Goal: Task Accomplishment & Management: Manage account settings

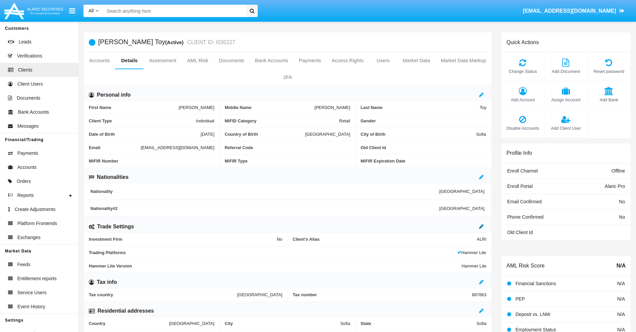
click at [482, 226] on icon at bounding box center [481, 225] width 5 height 5
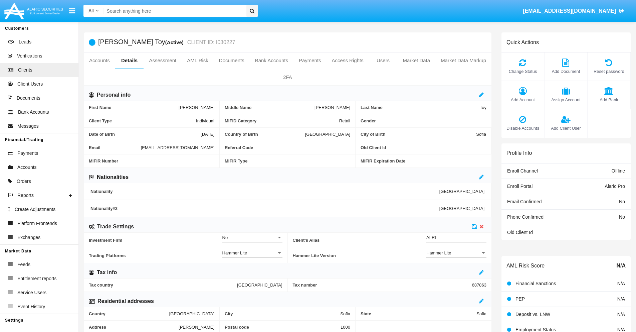
click at [457, 252] on div "Hammer Lite" at bounding box center [453, 253] width 54 height 6
click at [457, 256] on span "Hammer Lite Plus" at bounding box center [456, 256] width 60 height 13
click at [475, 226] on icon at bounding box center [474, 225] width 5 height 5
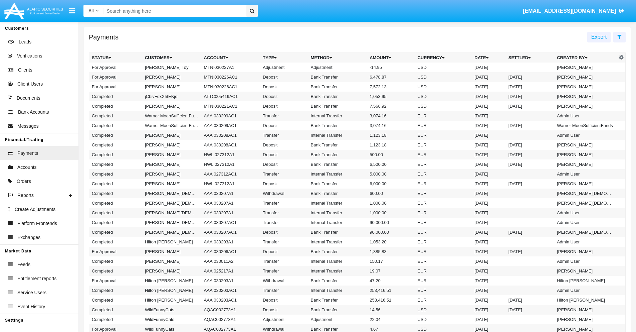
click at [227, 67] on td "MTNI030227A1" at bounding box center [230, 67] width 59 height 10
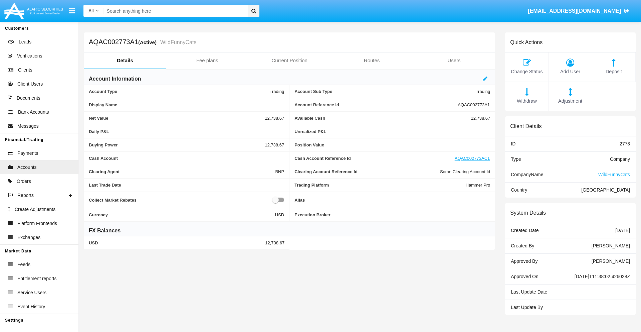
click at [570, 101] on span "Adjustment" at bounding box center [570, 101] width 36 height 7
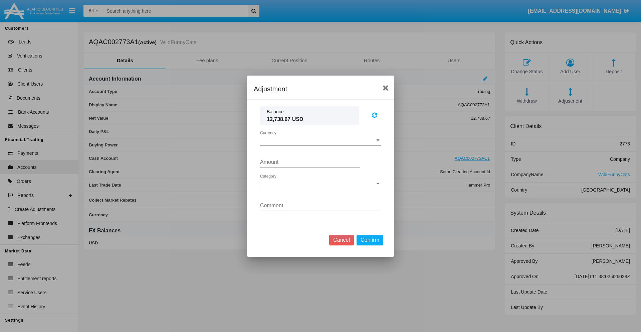
click at [321, 140] on span "Currency" at bounding box center [317, 140] width 115 height 6
click at [321, 145] on span "USD" at bounding box center [320, 145] width 121 height 16
click at [321, 183] on span "Category" at bounding box center [317, 184] width 115 height 6
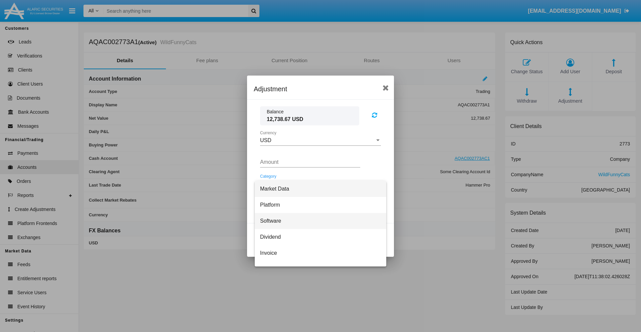
click at [318, 220] on span "Software" at bounding box center [320, 221] width 121 height 16
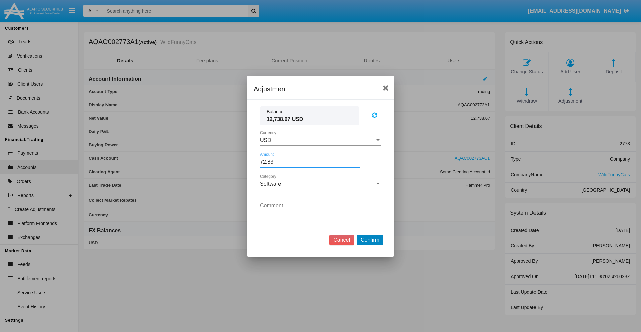
click at [370, 239] on button "Confirm" at bounding box center [370, 239] width 27 height 11
type input "72.8300"
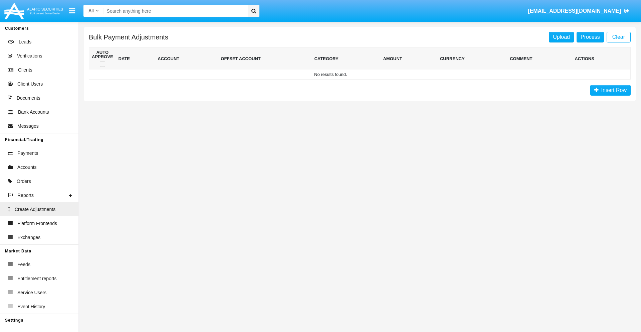
click at [610, 90] on span "Insert Row" at bounding box center [613, 90] width 28 height 6
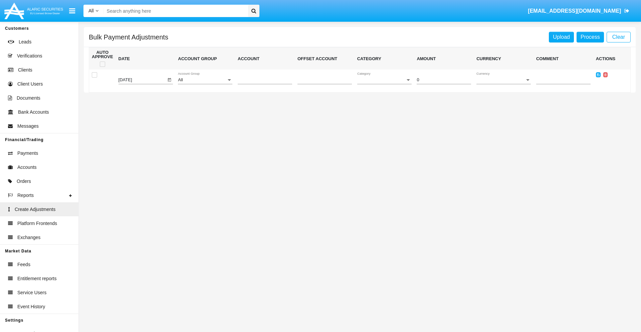
click at [205, 80] on div "All" at bounding box center [202, 79] width 48 height 5
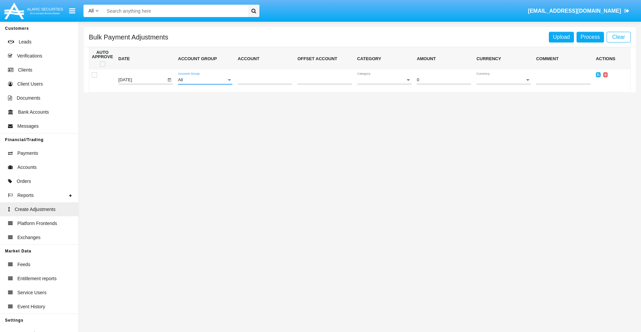
scroll to position [631, 0]
click at [265, 80] on span "Account" at bounding box center [262, 79] width 48 height 5
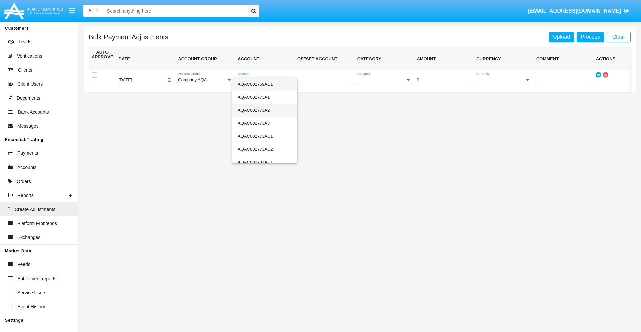
click at [262, 110] on span "AQAC002773A2" at bounding box center [265, 110] width 54 height 13
click at [384, 80] on span "Category" at bounding box center [381, 79] width 48 height 5
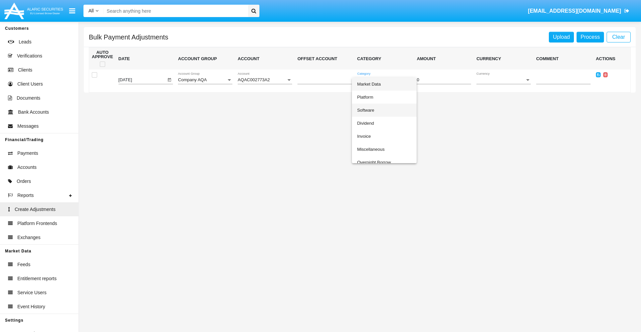
click at [383, 110] on span "Software" at bounding box center [384, 110] width 54 height 13
type input "-42.32"
click at [504, 80] on span "Currency" at bounding box center [501, 79] width 48 height 5
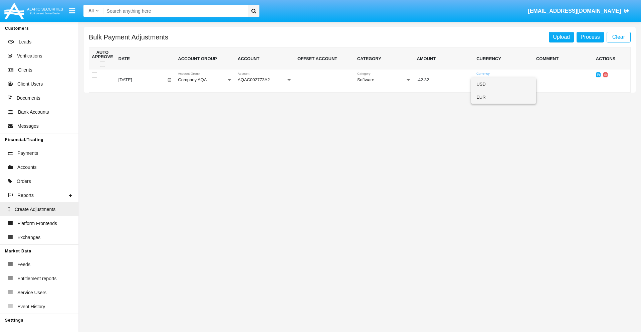
click at [504, 97] on span "EUR" at bounding box center [504, 97] width 54 height 13
click at [598, 74] on icon at bounding box center [598, 74] width 3 height 3
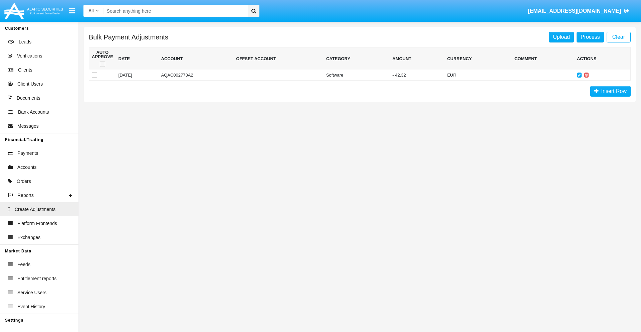
click at [102, 64] on span at bounding box center [102, 63] width 5 height 5
click at [102, 67] on input "checkbox" at bounding box center [102, 67] width 0 height 0
checkbox input "true"
click at [590, 37] on link "Process" at bounding box center [590, 37] width 27 height 11
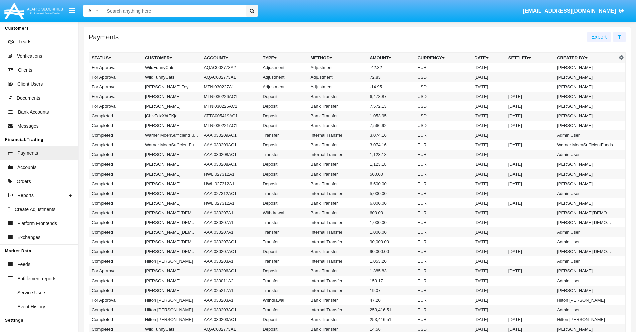
click at [357, 67] on td "Adjustment" at bounding box center [337, 67] width 59 height 10
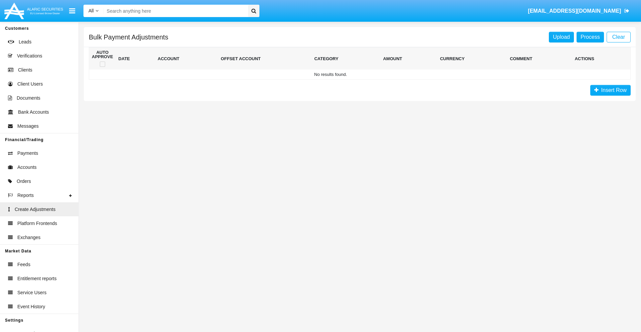
click at [610, 90] on span "Insert Row" at bounding box center [613, 90] width 28 height 6
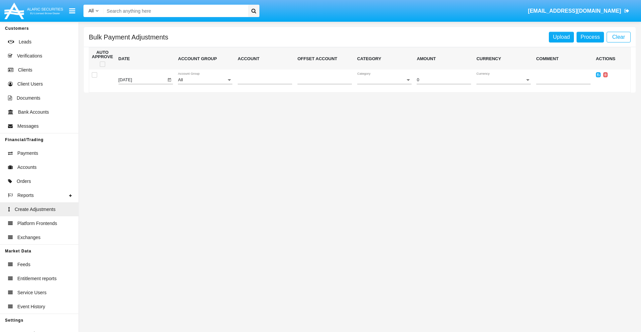
click at [205, 80] on div "All" at bounding box center [202, 79] width 48 height 5
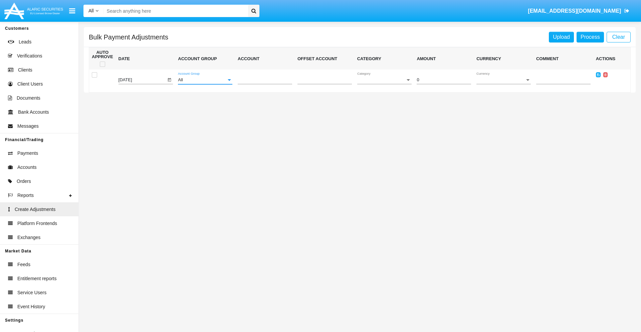
scroll to position [631, 0]
click at [265, 80] on span "Account" at bounding box center [262, 79] width 48 height 5
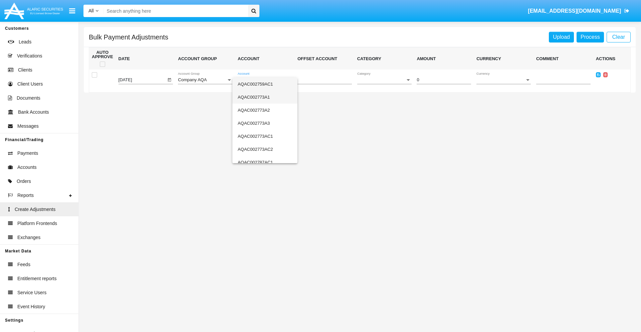
click at [262, 97] on span "AQAC002773A1" at bounding box center [265, 97] width 54 height 13
click at [384, 80] on span "Category" at bounding box center [381, 79] width 48 height 5
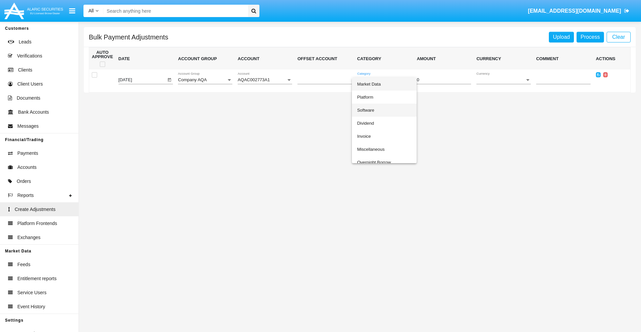
click at [383, 110] on span "Software" at bounding box center [384, 110] width 54 height 13
type input "-39.63"
click at [504, 80] on span "Currency" at bounding box center [501, 79] width 48 height 5
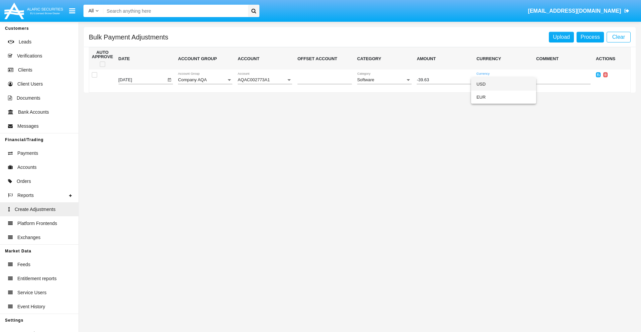
click at [504, 84] on span "USD" at bounding box center [504, 83] width 54 height 13
click at [598, 74] on icon at bounding box center [598, 74] width 3 height 3
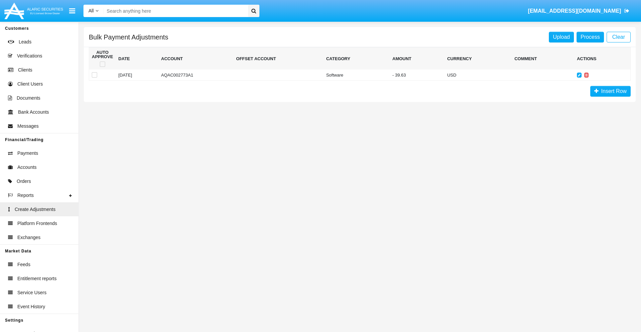
click at [102, 64] on span at bounding box center [102, 63] width 5 height 5
click at [102, 67] on input "checkbox" at bounding box center [102, 67] width 0 height 0
checkbox input "true"
click at [590, 37] on link "Process" at bounding box center [590, 37] width 27 height 11
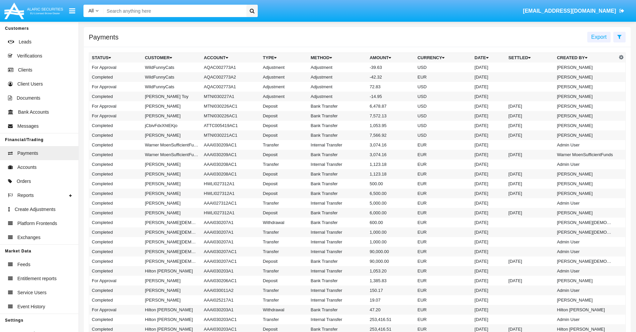
click at [357, 67] on td "Adjustment" at bounding box center [337, 67] width 59 height 10
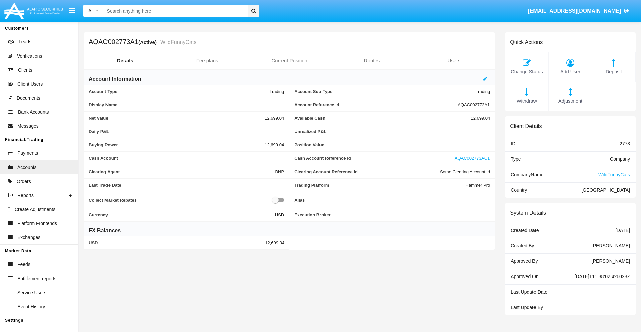
click at [614, 71] on span "Deposit" at bounding box center [614, 71] width 36 height 7
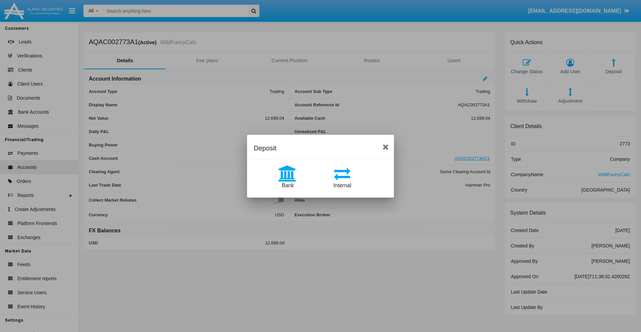
click at [288, 185] on span "Bank" at bounding box center [288, 185] width 12 height 6
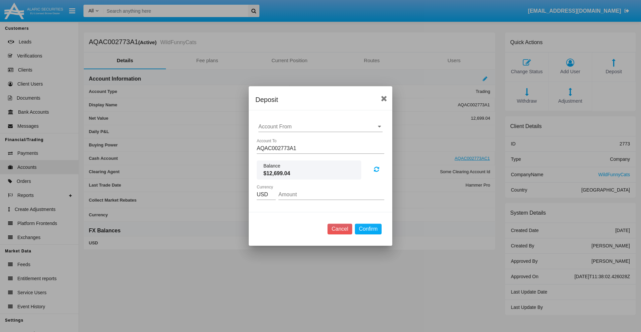
click at [321, 127] on input "Account From" at bounding box center [320, 127] width 124 height 6
click at [273, 140] on span "ACDC" at bounding box center [273, 140] width 15 height 6
type input "ACDC"
type input "45.24"
click at [368, 229] on button "Confirm" at bounding box center [368, 228] width 27 height 11
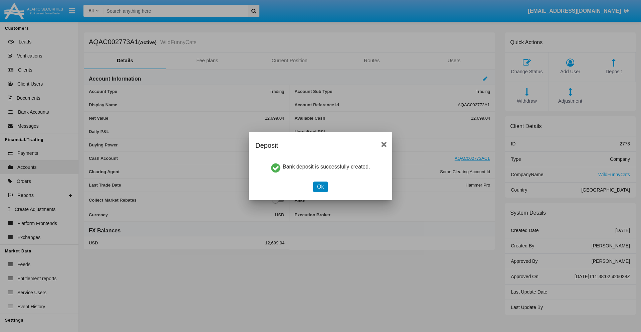
click at [320, 186] on button "Ok" at bounding box center [320, 186] width 15 height 11
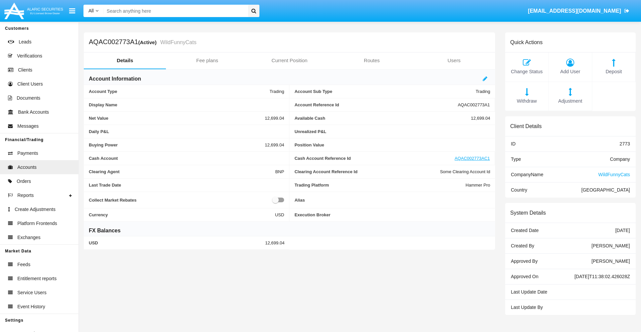
click at [614, 71] on span "Deposit" at bounding box center [614, 71] width 36 height 7
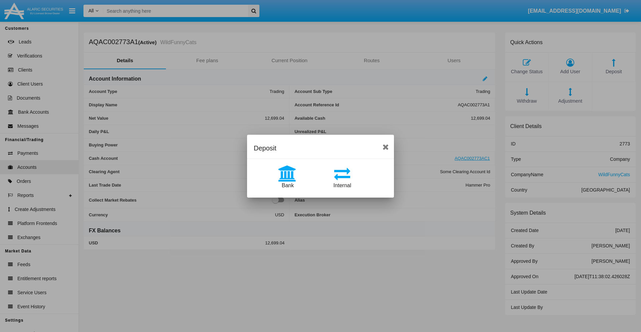
click at [342, 185] on span "Internal" at bounding box center [343, 185] width 18 height 6
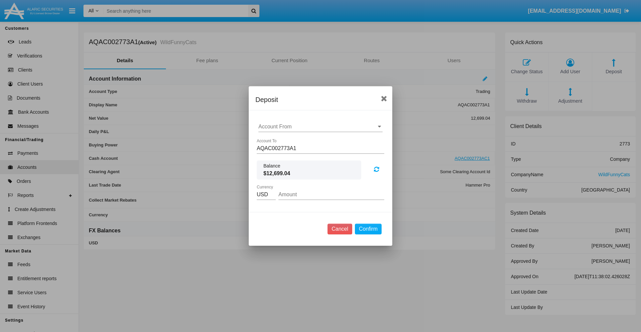
click at [321, 127] on input "Account From" at bounding box center [320, 127] width 124 height 6
click at [287, 156] on span "AQAC002773AC1" at bounding box center [287, 156] width 43 height 6
type input "AQAC002773AC1"
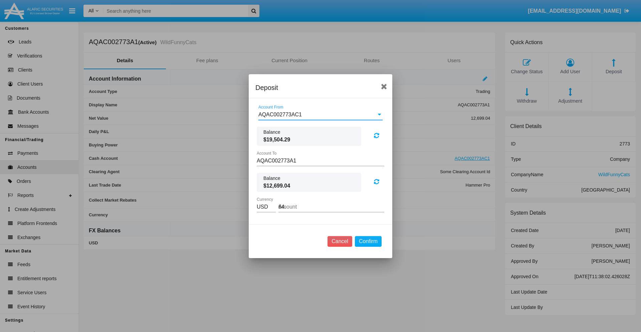
type input "64.5"
click at [368, 241] on button "Confirm" at bounding box center [368, 241] width 27 height 11
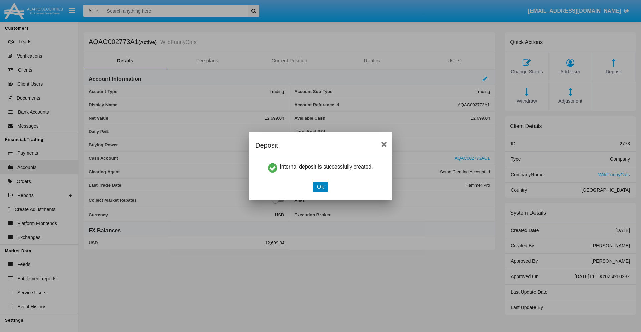
click at [320, 186] on button "Ok" at bounding box center [320, 186] width 15 height 11
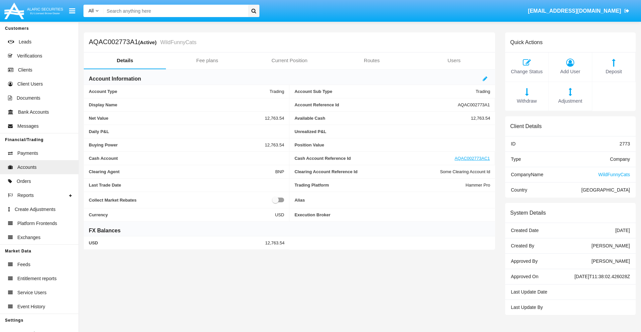
click at [527, 101] on span "Withdraw" at bounding box center [527, 101] width 36 height 7
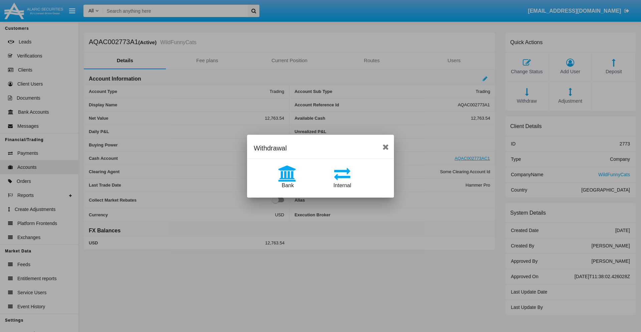
click at [342, 185] on span "Internal" at bounding box center [343, 185] width 18 height 6
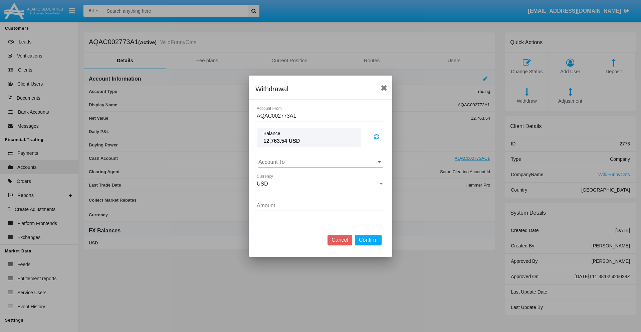
click at [321, 162] on input "Account To" at bounding box center [320, 162] width 124 height 6
click at [287, 191] on span "AQAC002773AC1" at bounding box center [287, 191] width 43 height 6
type input "AQAC002773AC1"
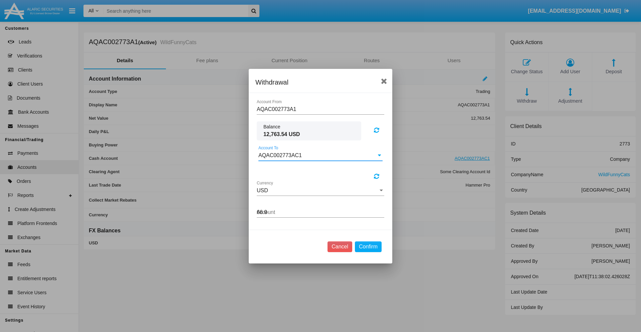
type input "66.97"
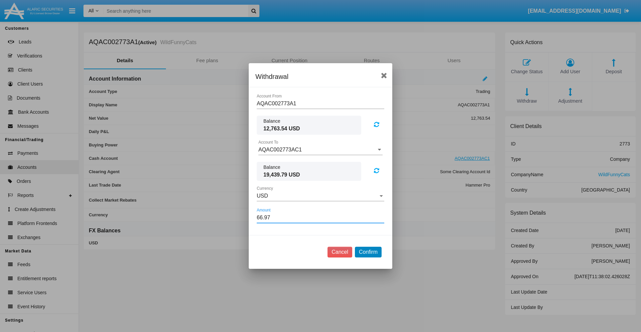
click at [368, 252] on button "Confirm" at bounding box center [368, 251] width 27 height 11
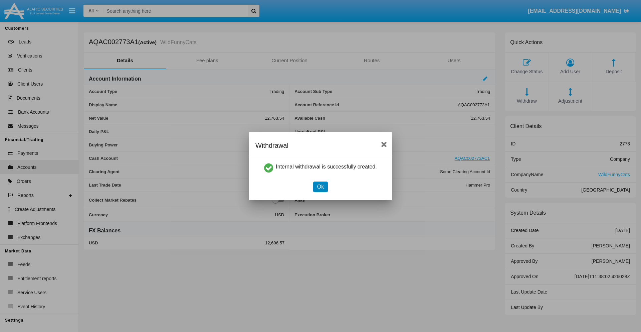
click at [320, 186] on button "Ok" at bounding box center [320, 186] width 15 height 11
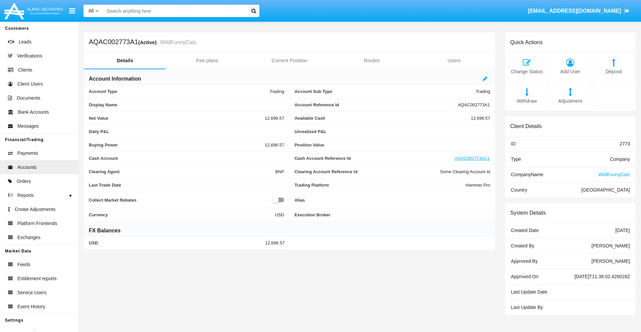
click at [527, 101] on span "Withdraw" at bounding box center [527, 101] width 36 height 7
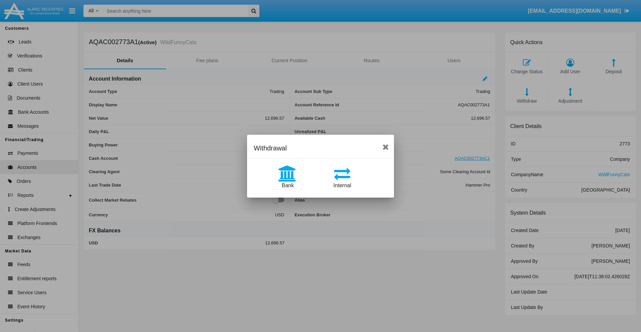
click at [288, 185] on span "Bank" at bounding box center [288, 185] width 12 height 6
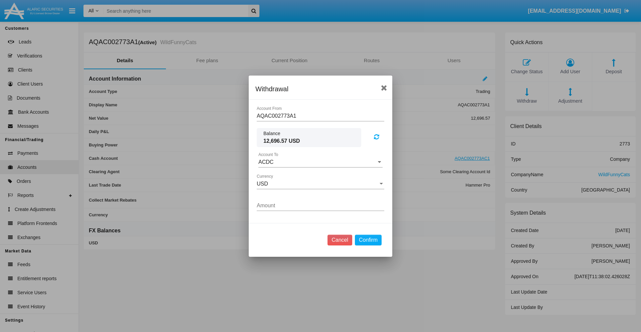
click at [321, 162] on input "ACDC" at bounding box center [320, 162] width 124 height 6
click at [273, 175] on span "ACDC" at bounding box center [273, 175] width 15 height 6
type input "ACDC"
type input "24.9"
click at [368, 239] on button "Confirm" at bounding box center [368, 239] width 27 height 11
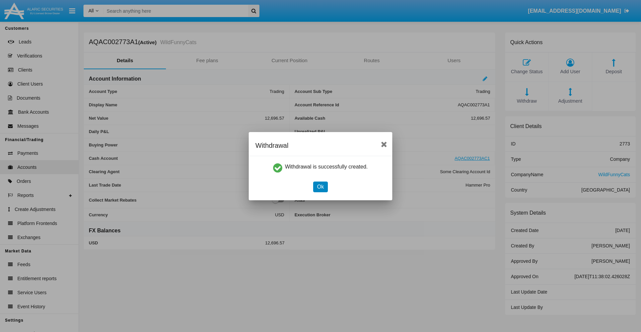
click at [320, 186] on button "Ok" at bounding box center [320, 186] width 15 height 11
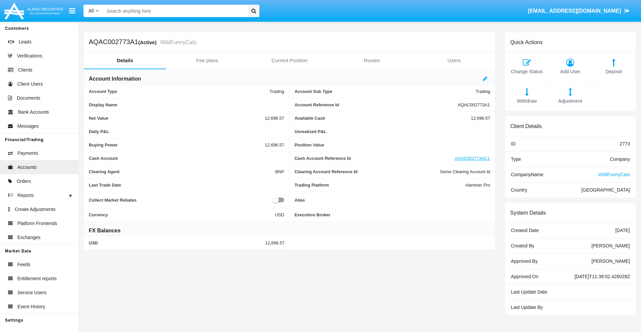
click at [570, 101] on span "Adjustment" at bounding box center [570, 101] width 36 height 7
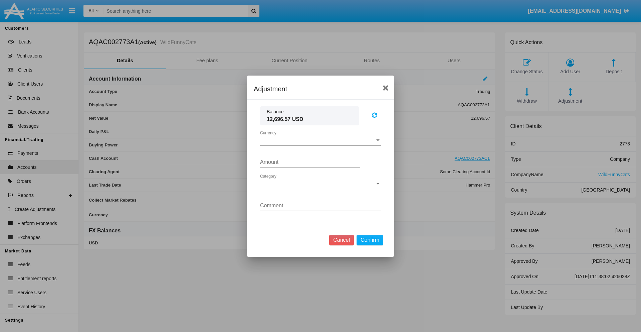
click at [321, 140] on span "Currency" at bounding box center [317, 140] width 115 height 6
click at [321, 145] on span "USD" at bounding box center [320, 145] width 121 height 16
click at [321, 183] on span "Category" at bounding box center [317, 184] width 115 height 6
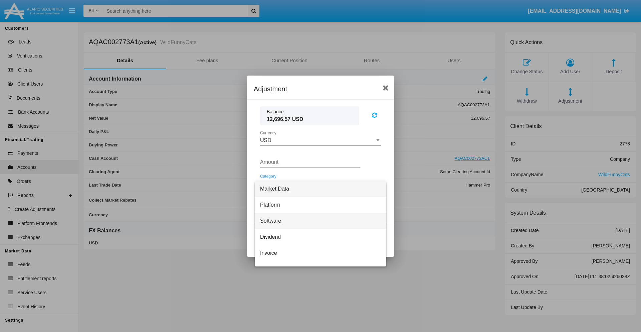
click at [318, 220] on span "Software" at bounding box center [320, 221] width 121 height 16
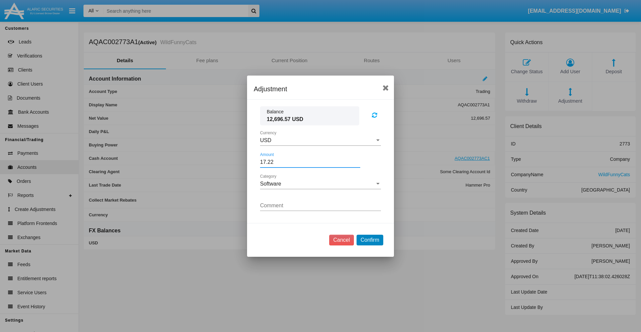
click at [370, 239] on button "Confirm" at bounding box center [370, 239] width 27 height 11
type input "17.2200"
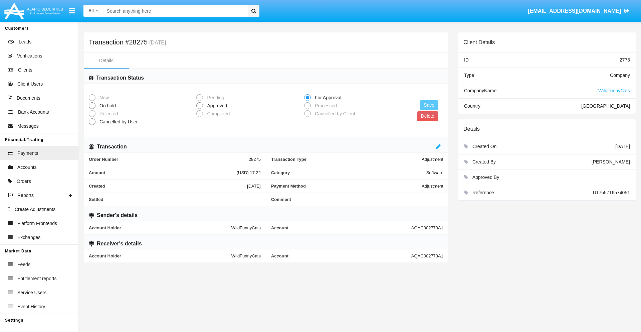
click at [216, 106] on span "Approved" at bounding box center [216, 105] width 26 height 7
click at [200, 109] on input "Approved" at bounding box center [199, 109] width 0 height 0
radio input "true"
click at [429, 105] on button "Save" at bounding box center [429, 105] width 19 height 10
click at [427, 116] on button "Delete" at bounding box center [427, 116] width 21 height 10
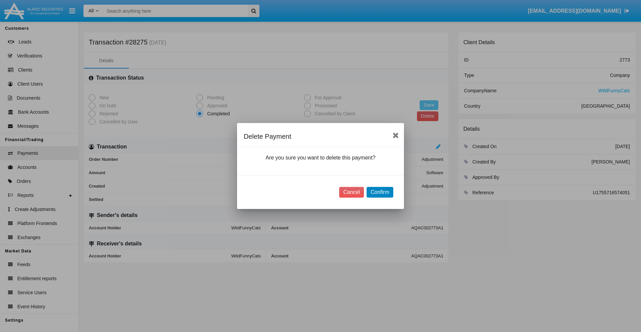
click at [380, 192] on button "Confirm" at bounding box center [380, 192] width 27 height 11
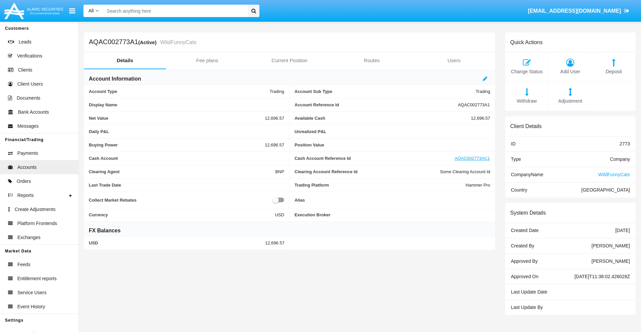
click at [614, 71] on span "Deposit" at bounding box center [614, 71] width 36 height 7
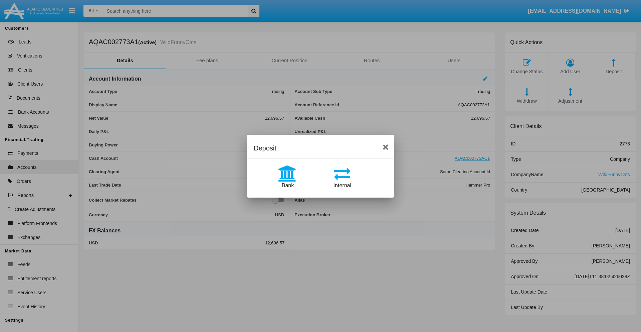
click at [288, 185] on span "Bank" at bounding box center [288, 185] width 12 height 6
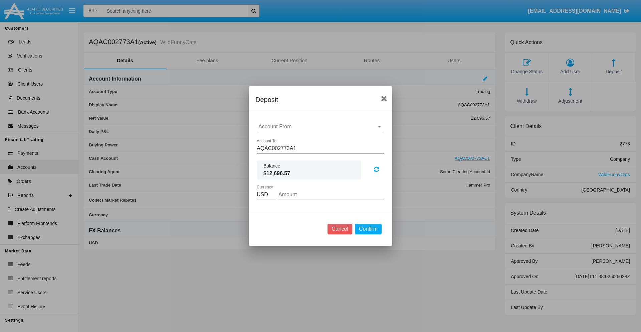
click at [321, 127] on input "Account From" at bounding box center [320, 127] width 124 height 6
click at [273, 140] on span "ACDC" at bounding box center [273, 140] width 15 height 6
type input "ACDC"
type input "5.36"
click at [368, 229] on button "Confirm" at bounding box center [368, 228] width 27 height 11
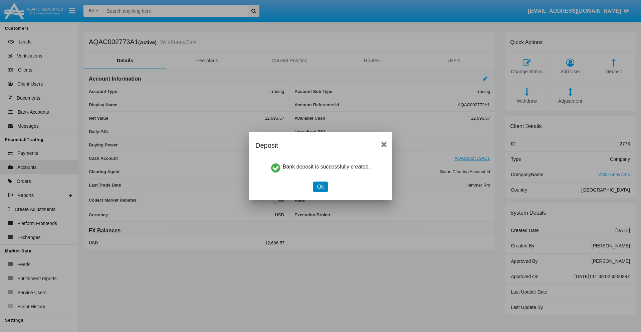
click at [320, 186] on button "Ok" at bounding box center [320, 186] width 15 height 11
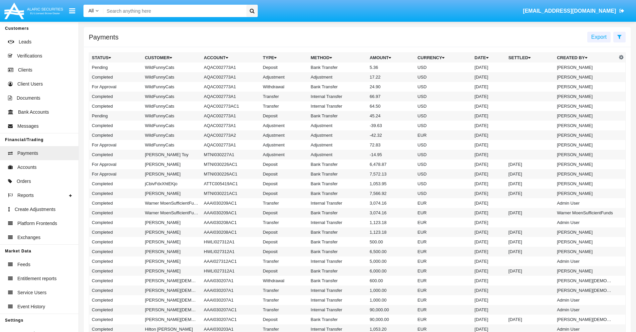
click at [357, 67] on td "Bank Transfer" at bounding box center [337, 67] width 59 height 10
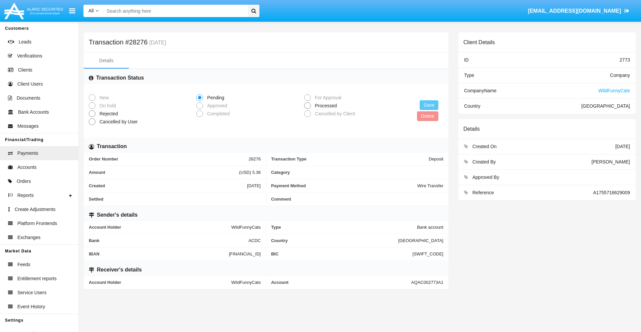
click at [325, 106] on span "Processed" at bounding box center [325, 105] width 28 height 7
click at [308, 109] on input "Processed" at bounding box center [307, 109] width 0 height 0
radio input "true"
click at [429, 105] on button "Save" at bounding box center [429, 105] width 19 height 10
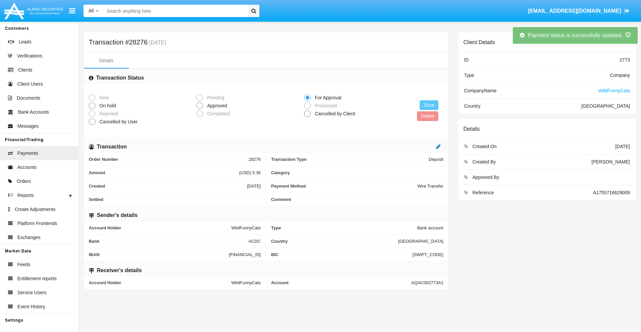
click at [438, 146] on icon at bounding box center [438, 146] width 5 height 5
type input "98.71"
click at [431, 146] on icon at bounding box center [431, 146] width 5 height 5
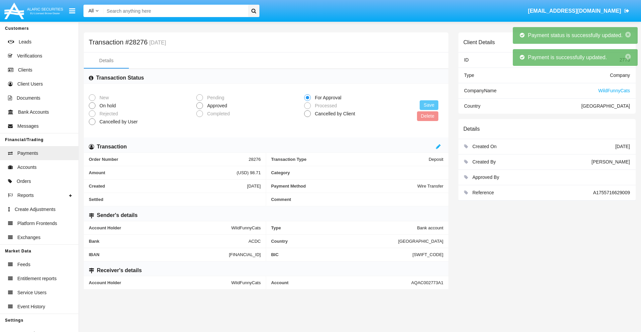
click at [216, 106] on span "Approved" at bounding box center [216, 105] width 26 height 7
click at [200, 109] on input "Approved" at bounding box center [199, 109] width 0 height 0
radio input "true"
click at [429, 105] on button "Save" at bounding box center [429, 105] width 19 height 10
